Goal: Find specific page/section: Find specific page/section

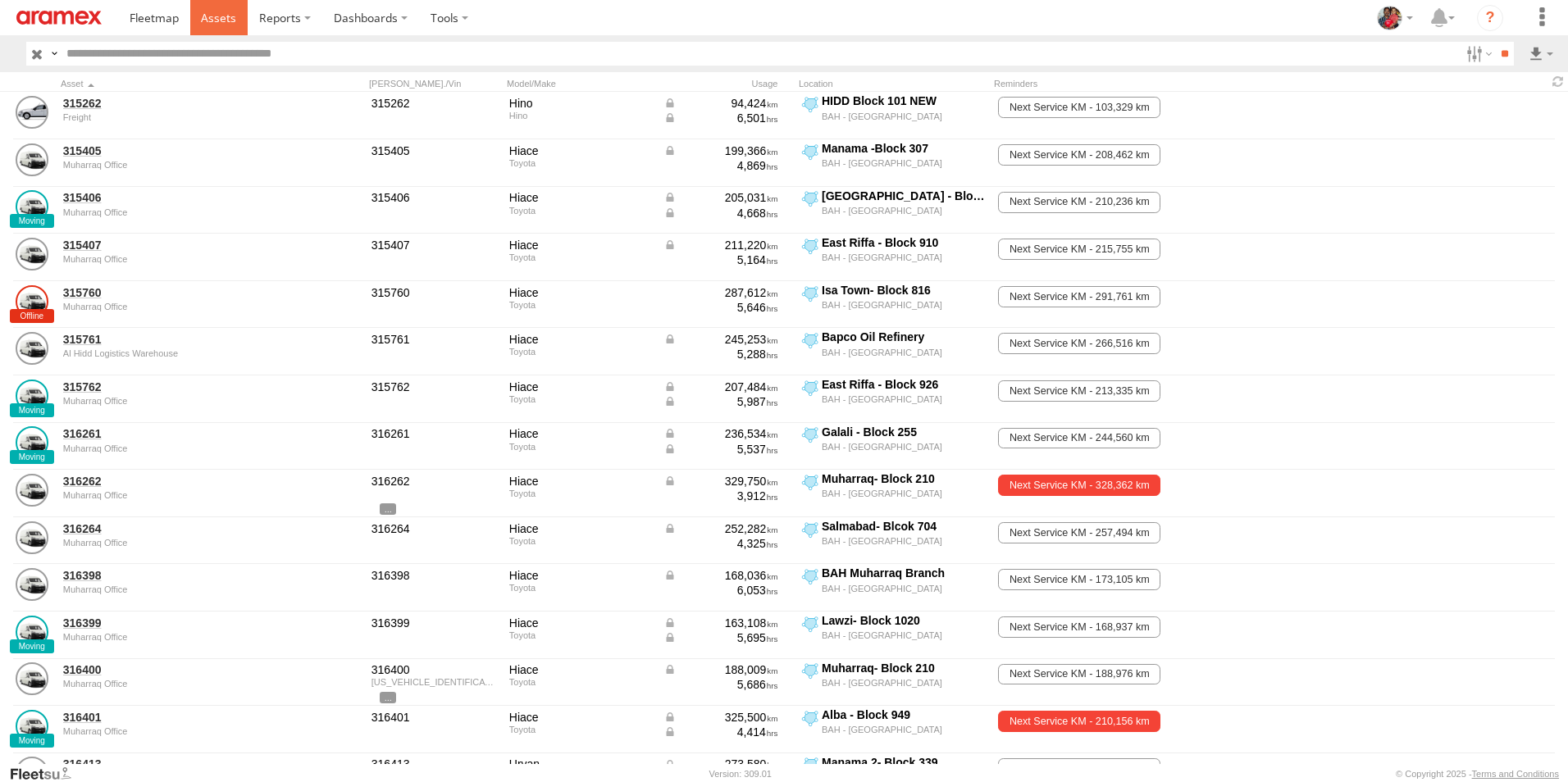
drag, startPoint x: 0, startPoint y: 0, endPoint x: 216, endPoint y: 14, distance: 216.5
click at [216, 14] on span at bounding box center [218, 17] width 35 height 15
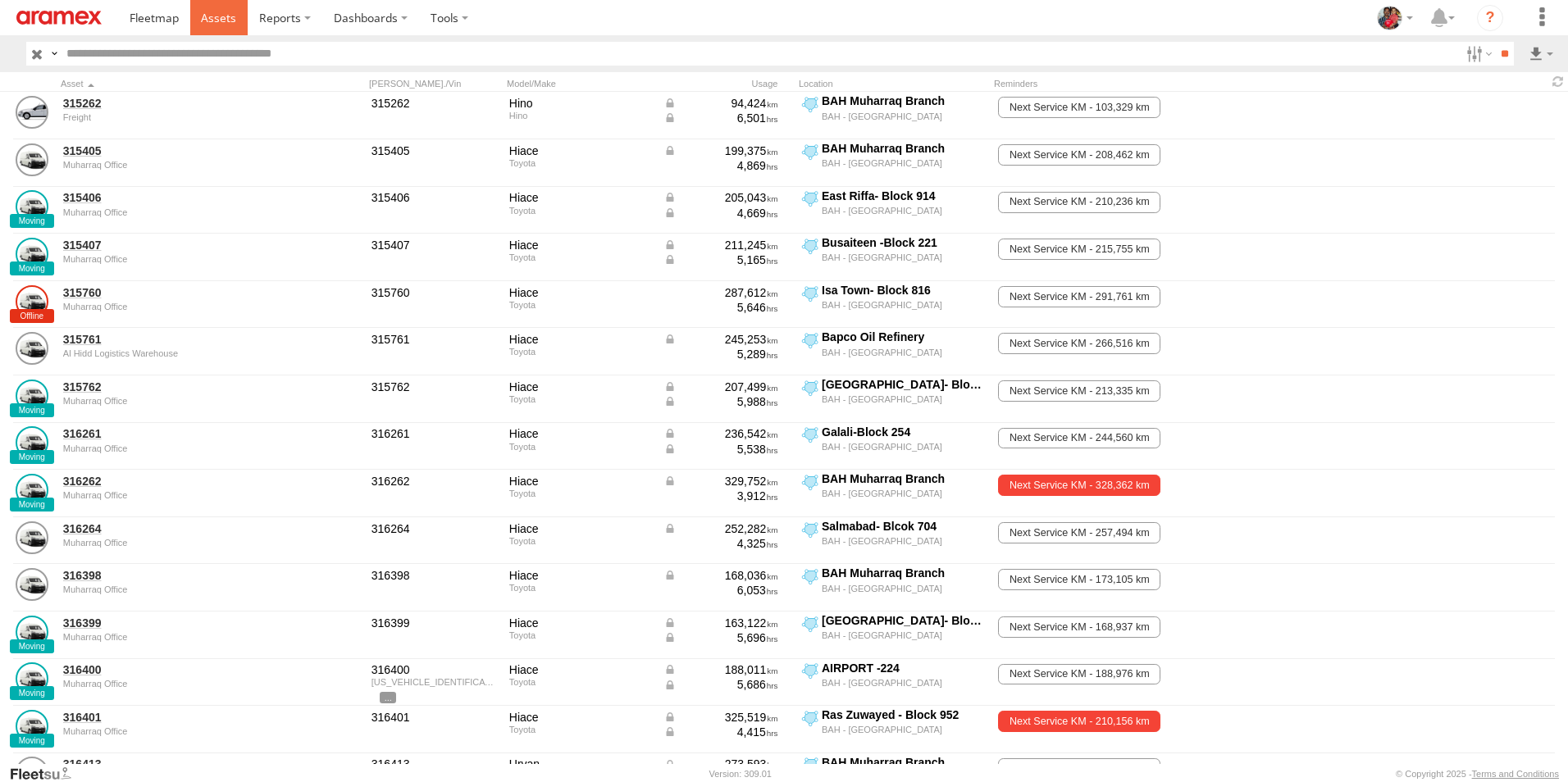
click at [220, 22] on span at bounding box center [218, 17] width 35 height 15
